Goal: Find specific page/section: Find specific page/section

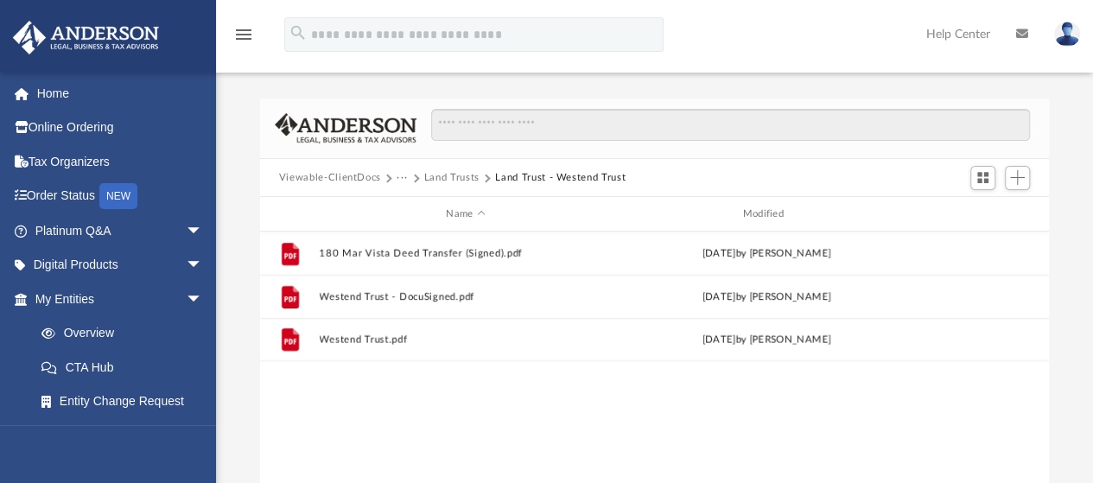
scroll to position [379, 776]
click at [457, 175] on button "Land Trusts" at bounding box center [451, 178] width 55 height 16
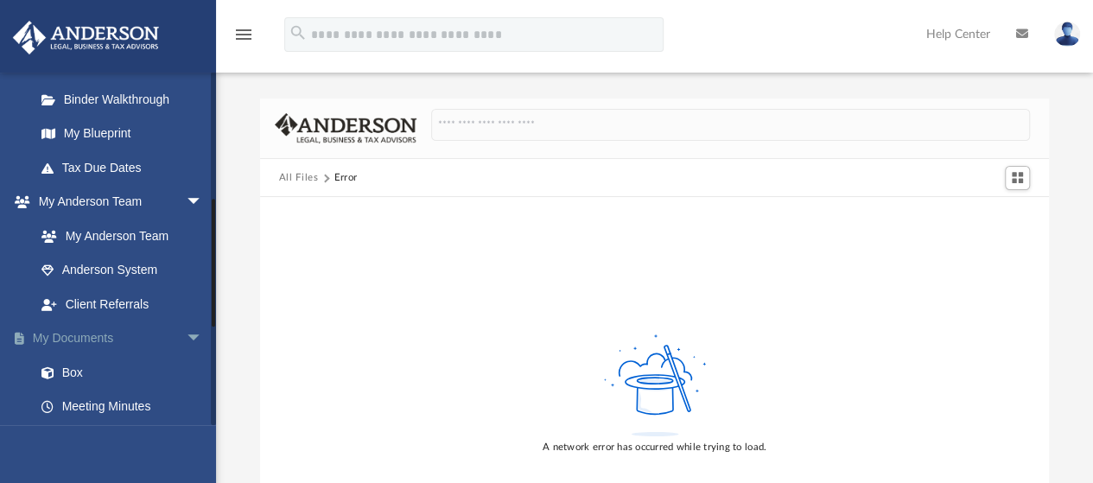
scroll to position [346, 0]
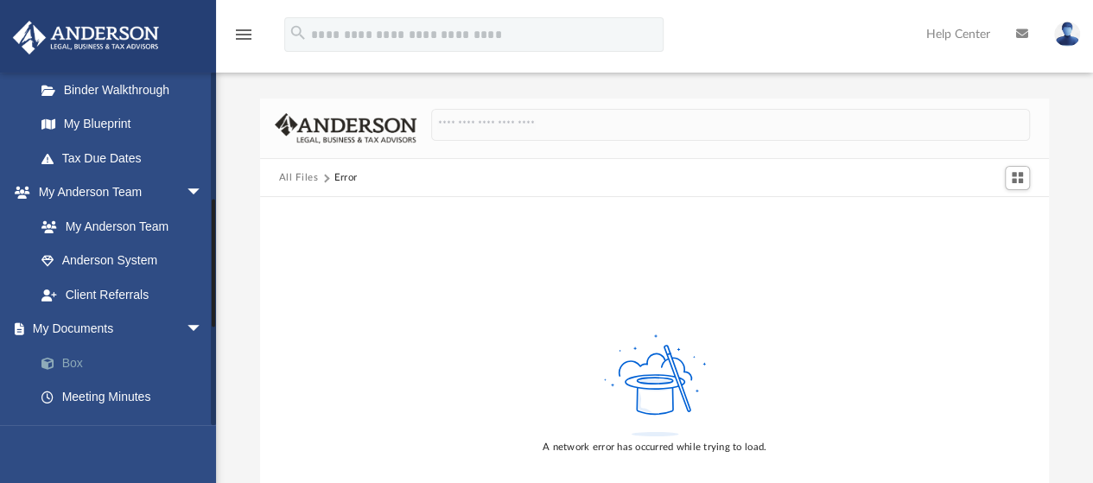
click at [75, 364] on link "Box" at bounding box center [126, 363] width 205 height 35
click at [55, 326] on link "My Documents arrow_drop_down" at bounding box center [120, 329] width 217 height 35
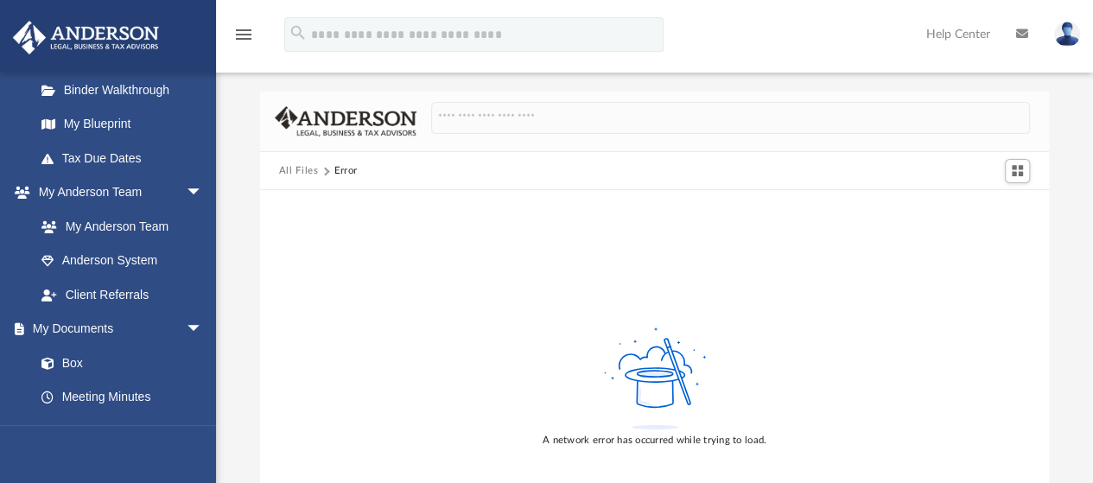
scroll to position [0, 0]
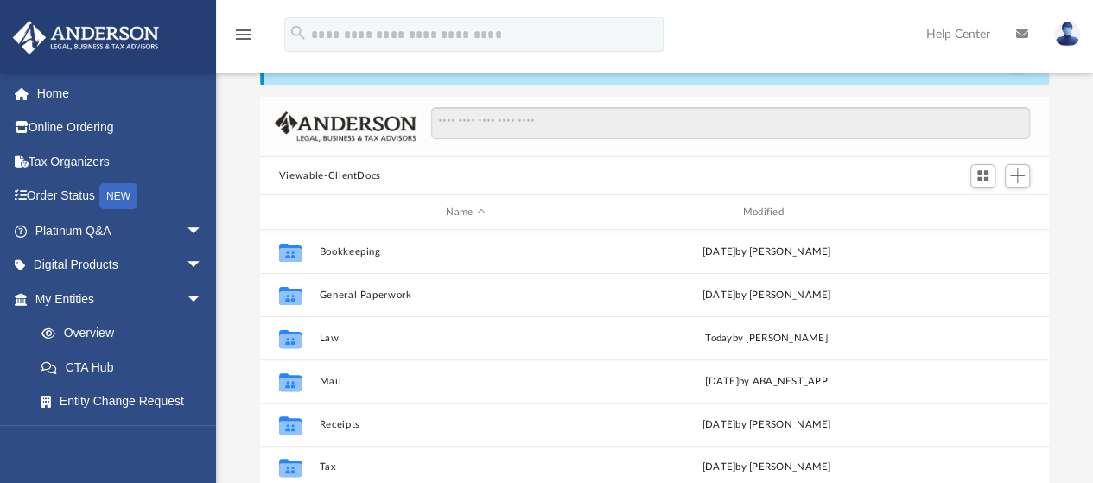
scroll to position [86, 0]
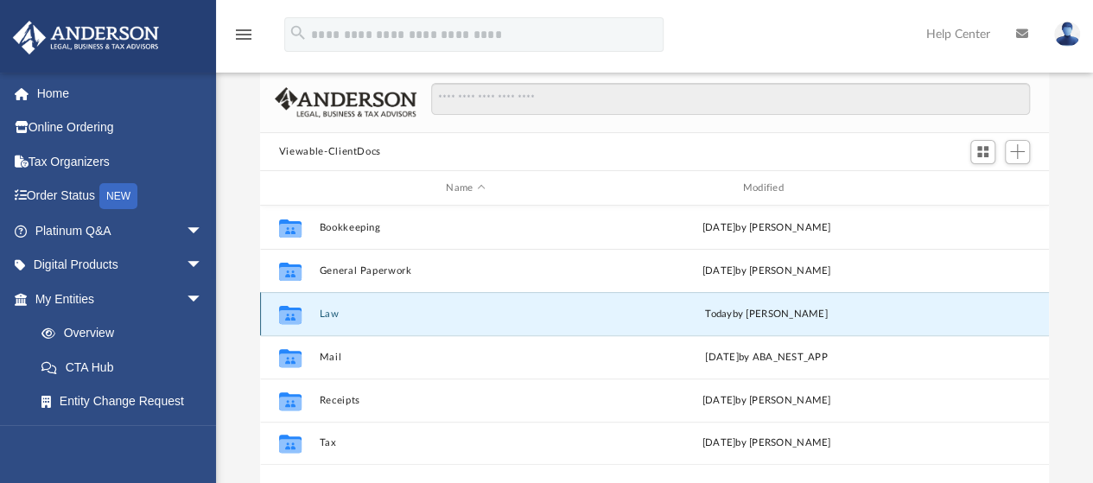
click at [330, 314] on button "Law" at bounding box center [465, 313] width 293 height 11
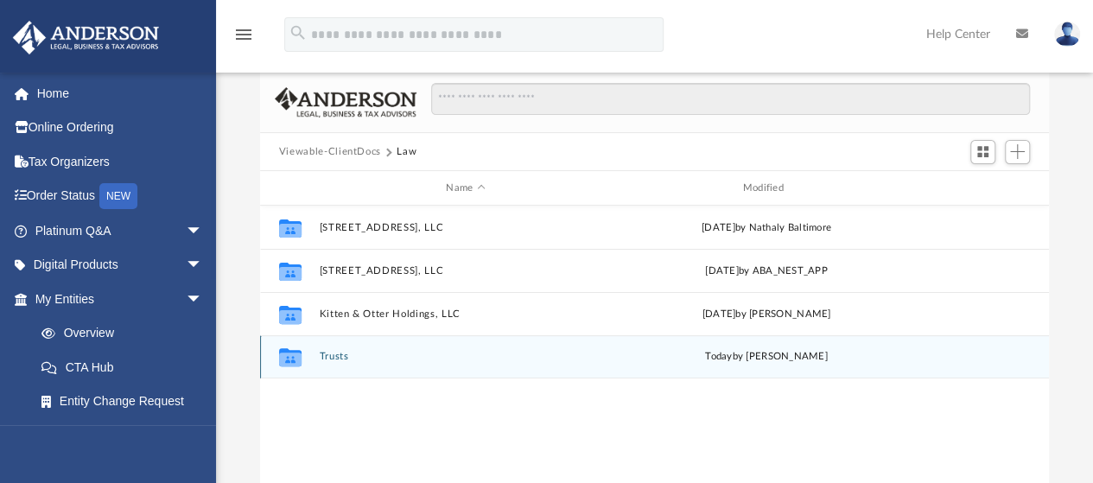
click at [334, 357] on button "Trusts" at bounding box center [465, 357] width 293 height 11
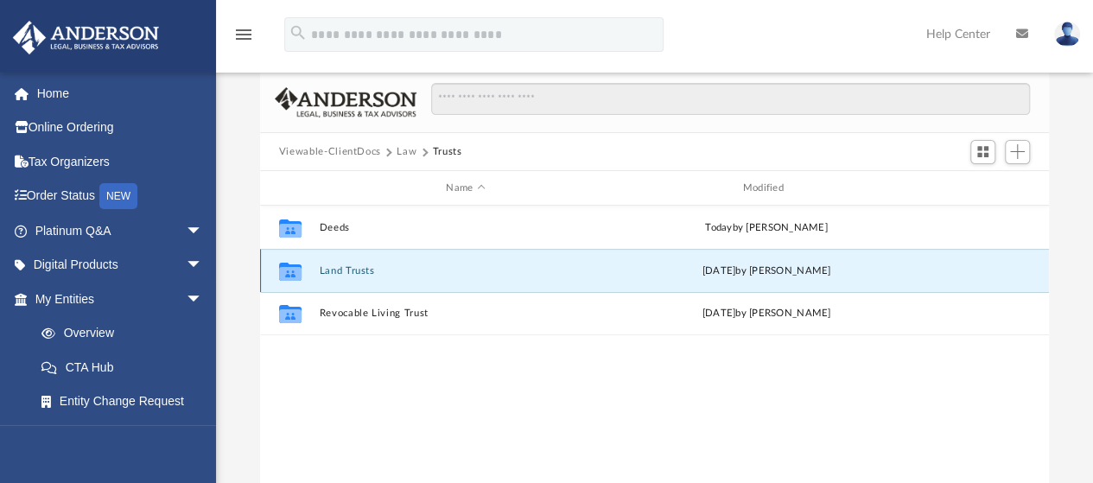
click at [351, 267] on button "Land Trusts" at bounding box center [465, 270] width 293 height 11
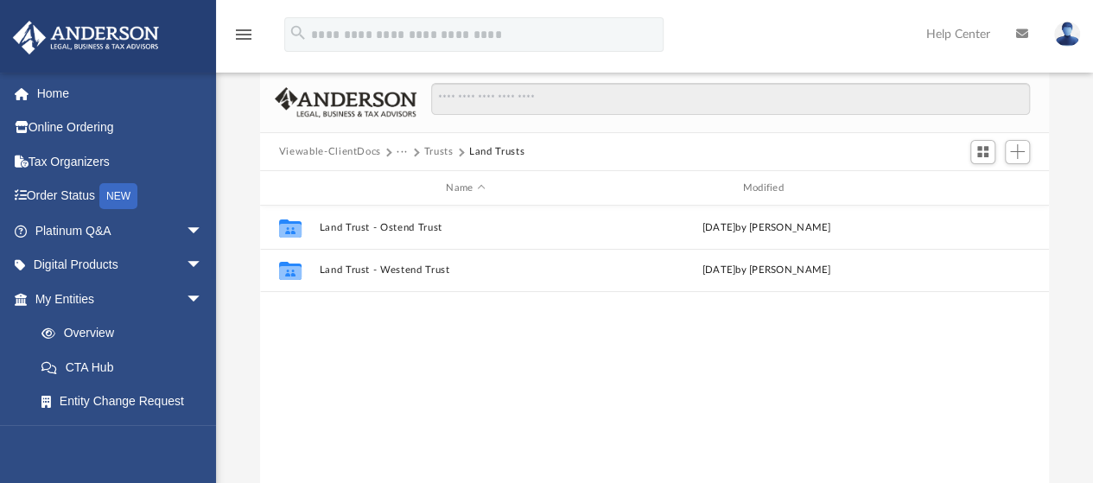
click at [436, 152] on button "Trusts" at bounding box center [438, 152] width 29 height 16
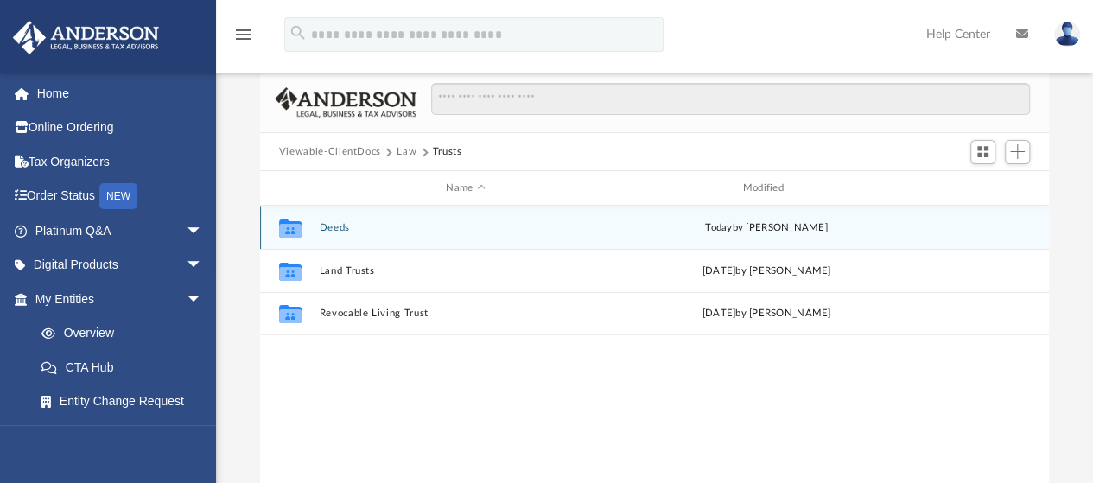
click at [335, 226] on button "Deeds" at bounding box center [465, 227] width 293 height 11
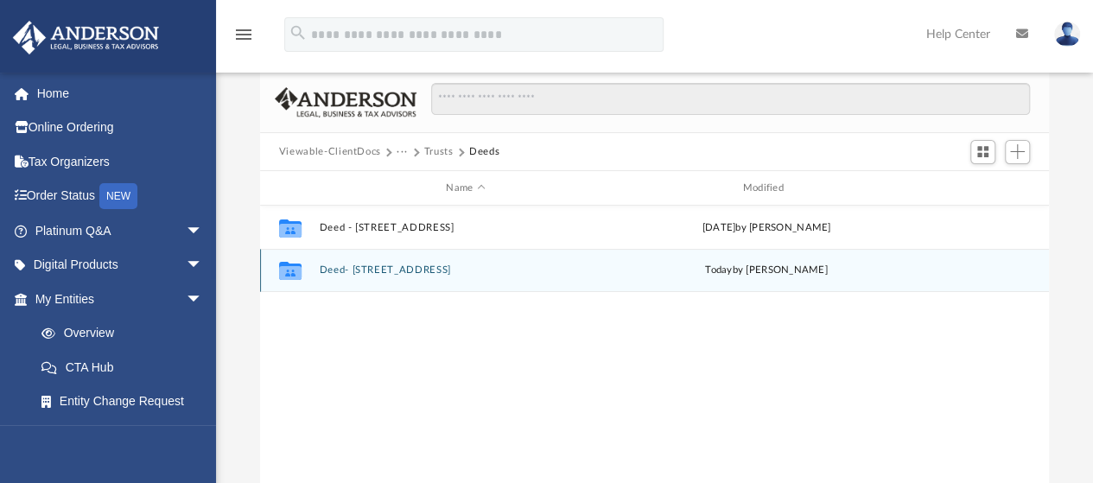
click at [361, 270] on button "Deed- [STREET_ADDRESS]" at bounding box center [465, 270] width 293 height 11
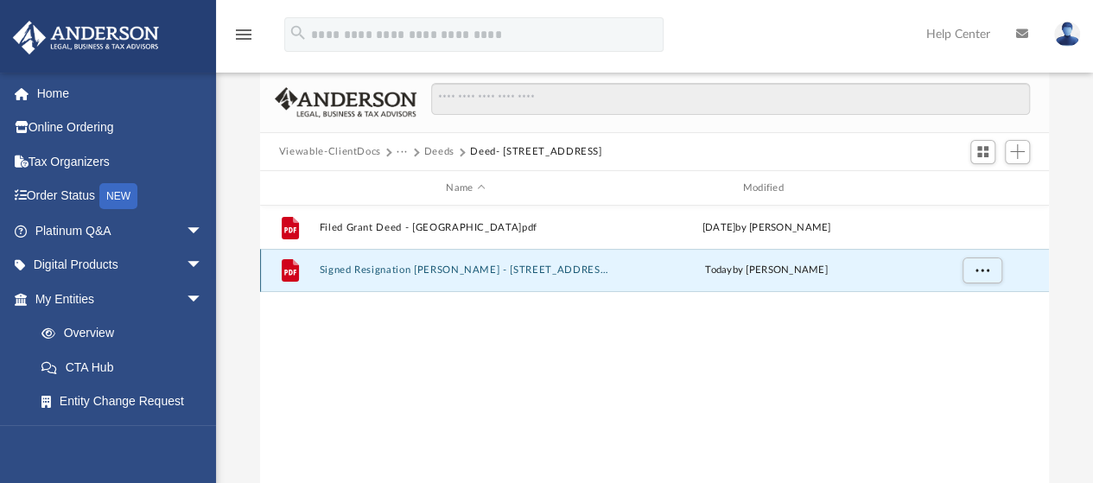
click at [405, 267] on button "Signed Resignation [PERSON_NAME] - [STREET_ADDRESS]pdf" at bounding box center [465, 270] width 293 height 11
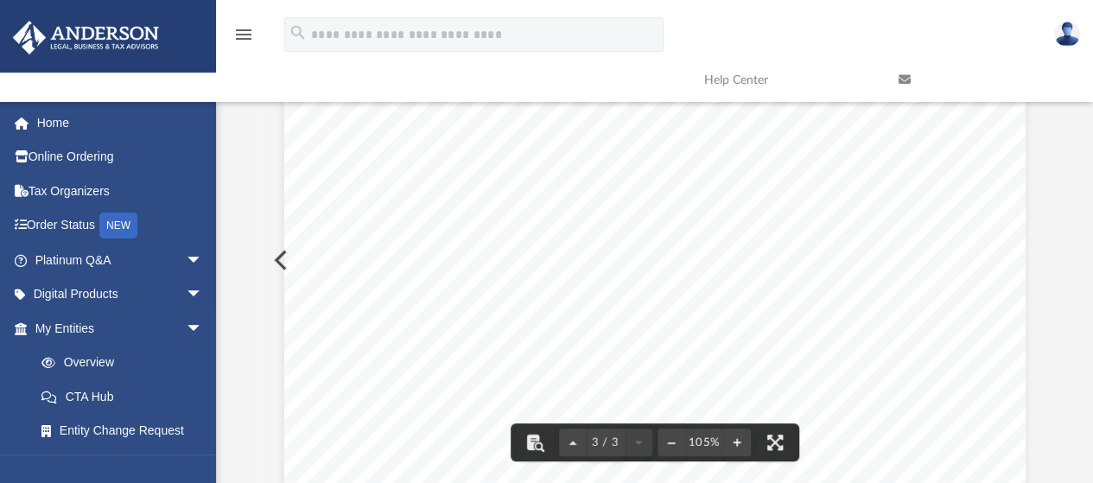
scroll to position [1991, 0]
click at [57, 122] on link "Home" at bounding box center [120, 122] width 217 height 35
